Goal: Find specific page/section: Find specific page/section

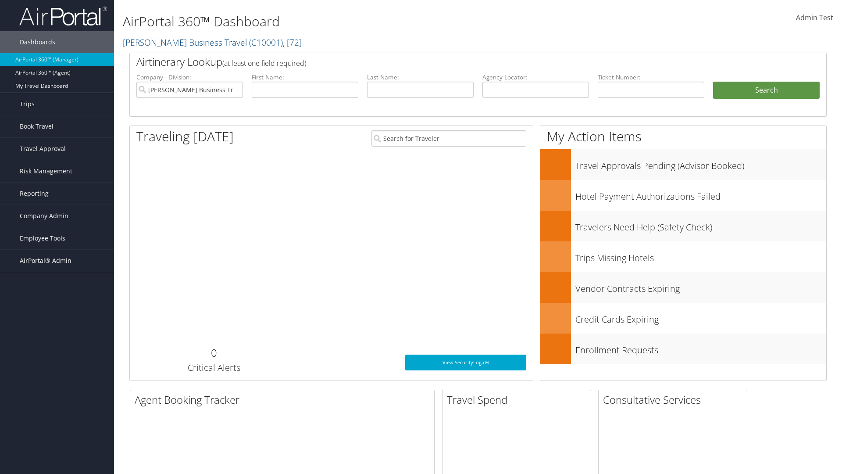
click at [57, 261] on span "AirPortal® Admin" at bounding box center [46, 261] width 52 height 22
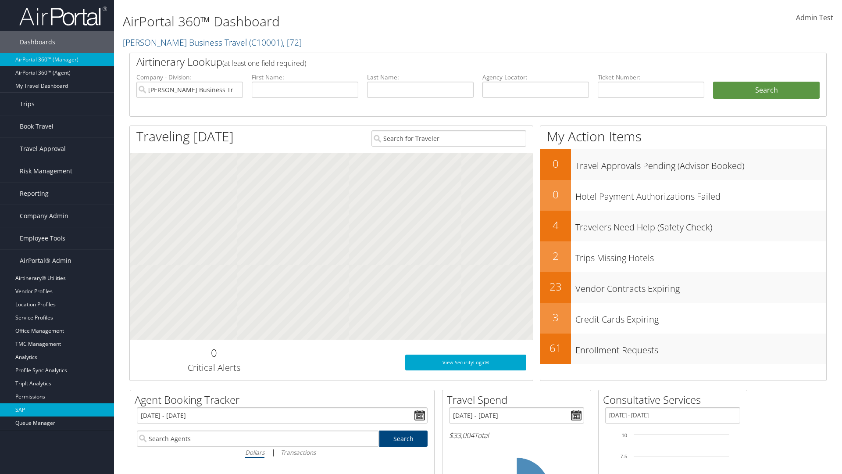
click at [57, 410] on link "SAP" at bounding box center [57, 409] width 114 height 13
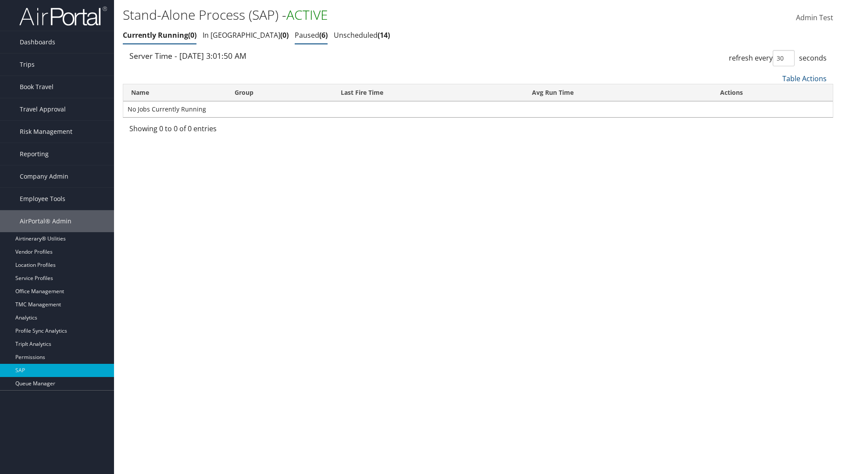
click at [295, 35] on link "Paused 6" at bounding box center [311, 35] width 33 height 10
